Goal: Task Accomplishment & Management: Complete application form

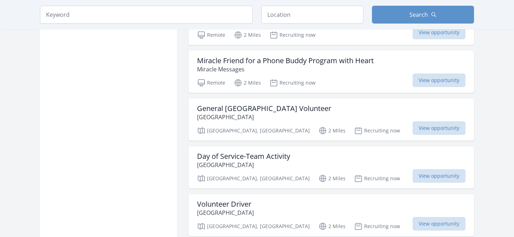
scroll to position [511, 0]
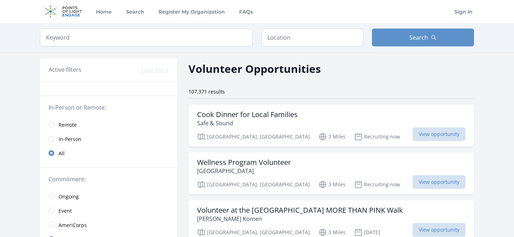
click at [59, 126] on span "Remote" at bounding box center [68, 124] width 18 height 7
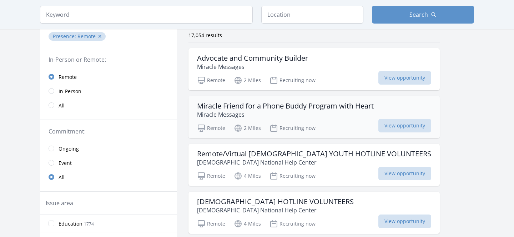
scroll to position [57, 0]
click at [255, 157] on h3 "Remote/Virtual LGBT YOUTH HOTLINE VOLUNTEERS" at bounding box center [314, 153] width 234 height 9
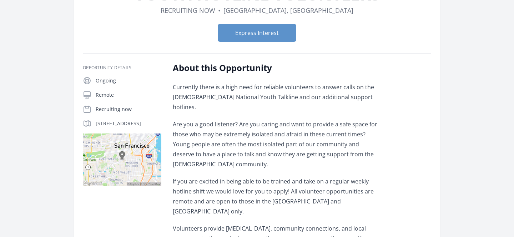
scroll to position [93, 0]
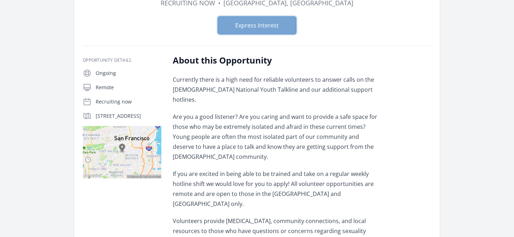
click at [266, 26] on button "Express Interest" at bounding box center [257, 25] width 78 height 18
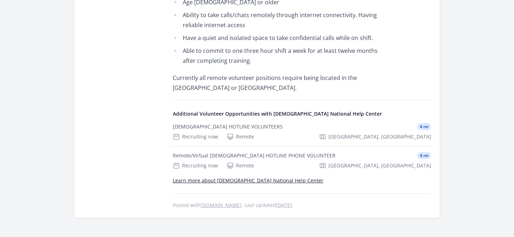
scroll to position [542, 0]
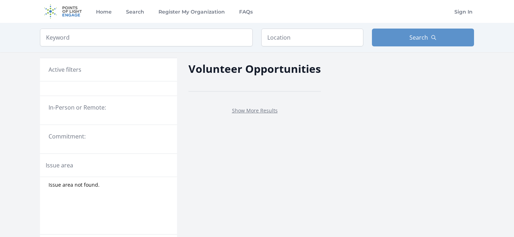
scroll to position [57, 0]
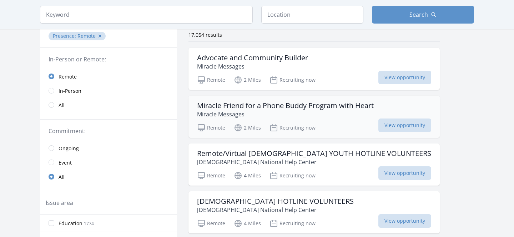
click at [249, 107] on h3 "Miracle Friend for a Phone Buddy Program with Heart" at bounding box center [285, 105] width 177 height 9
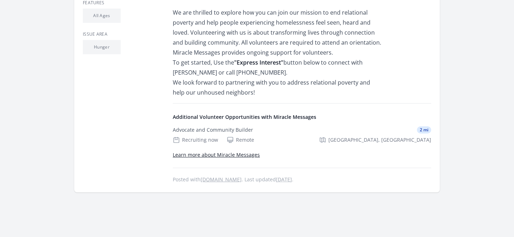
scroll to position [254, 0]
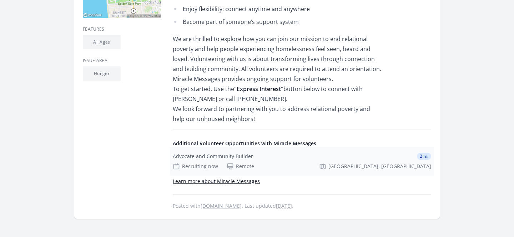
click at [248, 161] on div "Advocate and Community Builder 2 mi Recruiting now Remote San Francisco, CA" at bounding box center [302, 161] width 264 height 29
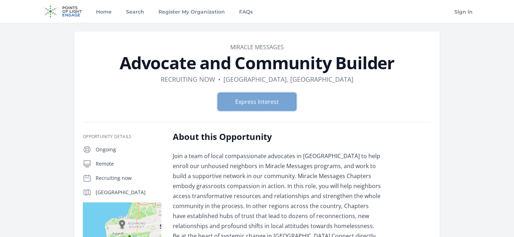
click at [267, 107] on button "Express Interest" at bounding box center [257, 102] width 78 height 18
